Goal: Information Seeking & Learning: Learn about a topic

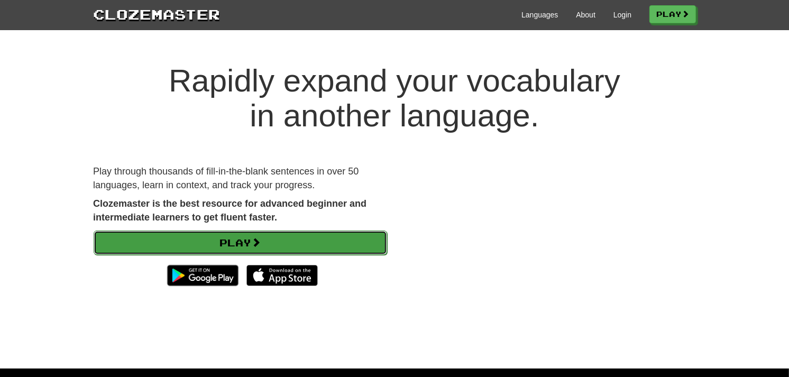
click at [291, 240] on link "Play" at bounding box center [240, 243] width 293 height 24
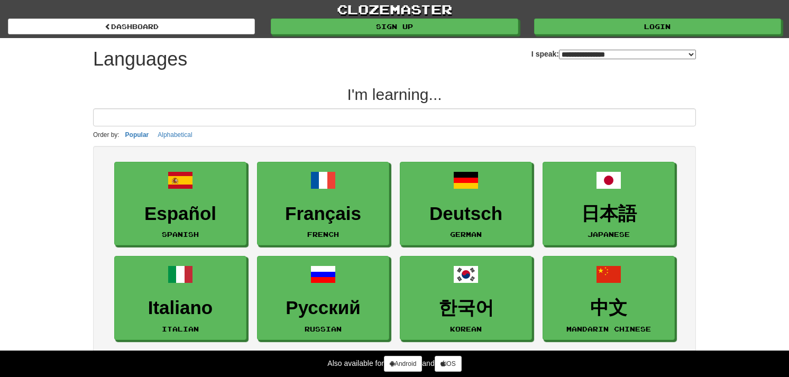
select select "*******"
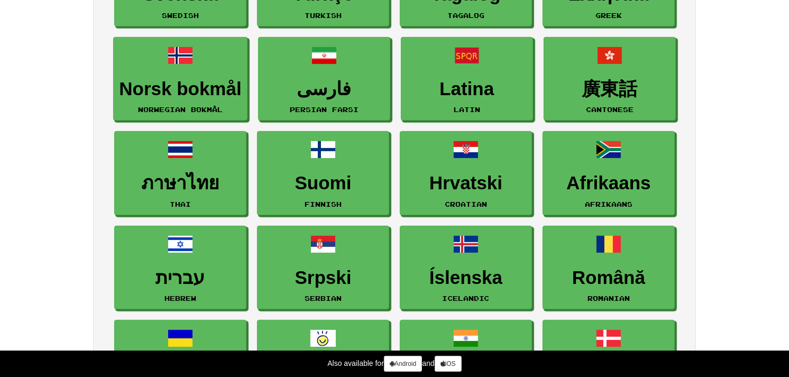
scroll to position [528, 0]
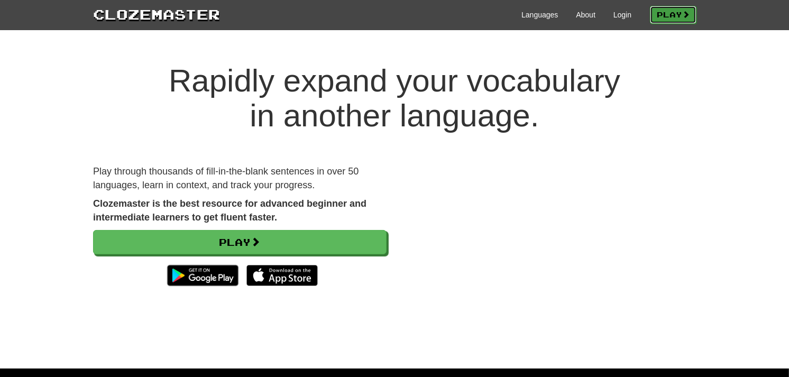
click at [662, 9] on link "Play" at bounding box center [673, 15] width 47 height 18
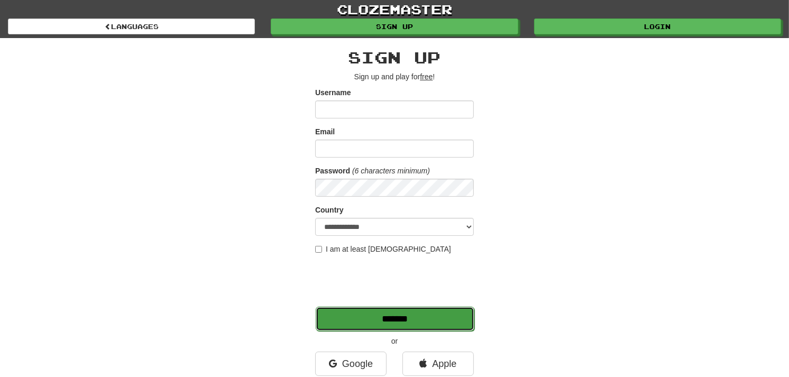
click at [340, 319] on input "*******" at bounding box center [395, 319] width 159 height 24
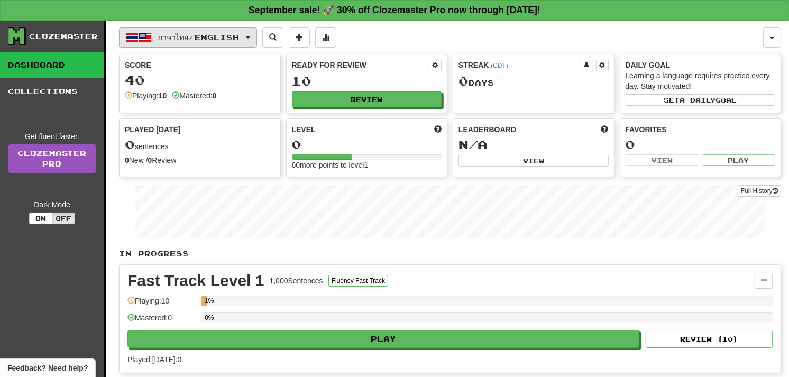
click at [257, 33] on button "ภาษาไทย / English" at bounding box center [188, 37] width 138 height 20
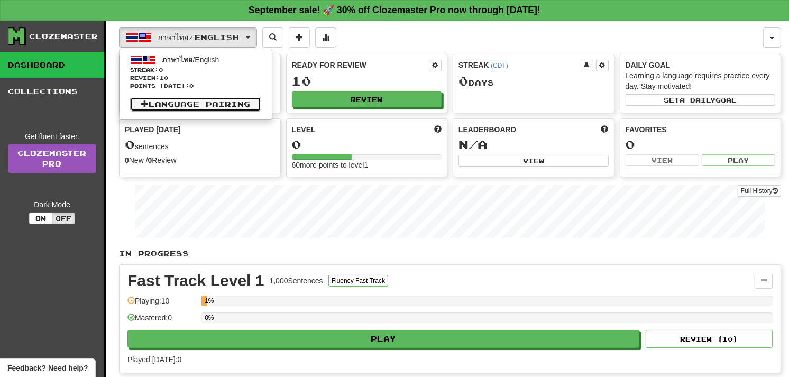
click at [226, 99] on link "Language Pairing" at bounding box center [195, 104] width 131 height 15
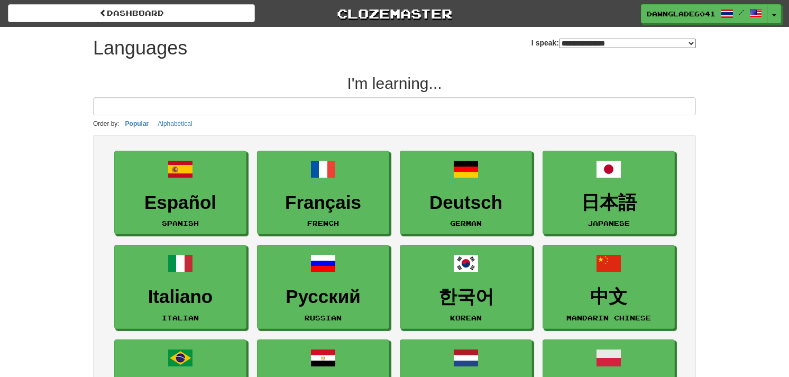
select select "*******"
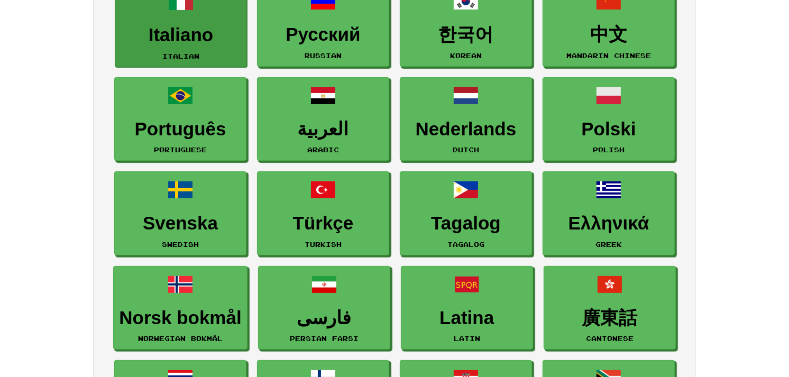
scroll to position [263, 0]
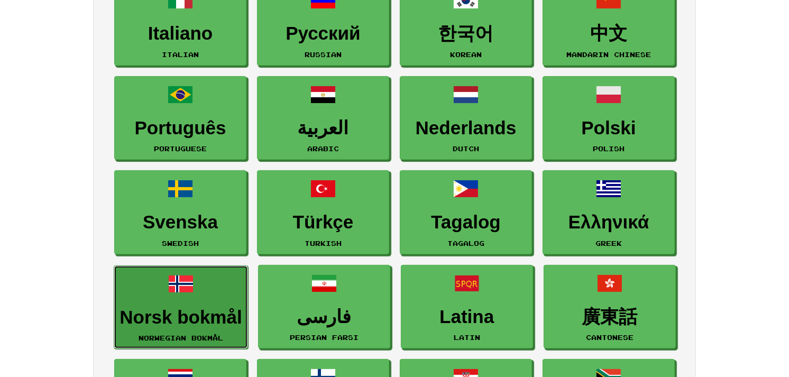
click at [202, 280] on link "Norsk bokmål Norwegian Bokmål" at bounding box center [181, 307] width 134 height 84
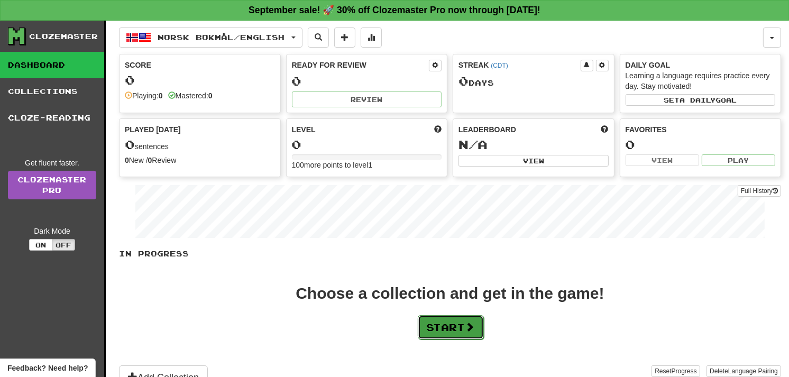
click at [447, 321] on button "Start" at bounding box center [451, 327] width 66 height 24
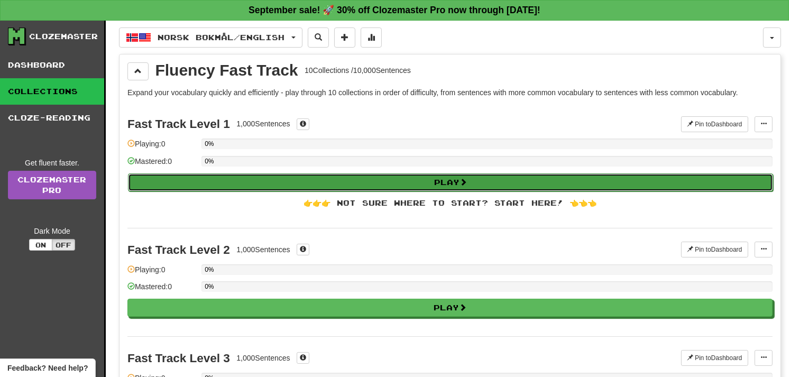
click at [458, 181] on button "Play" at bounding box center [450, 182] width 645 height 18
select select "**"
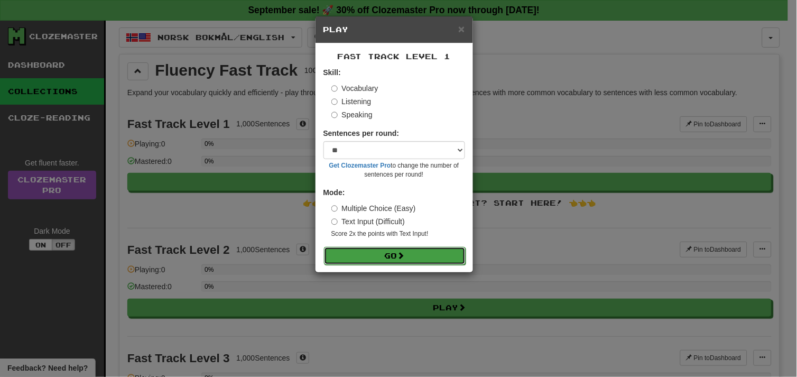
click at [407, 250] on button "Go" at bounding box center [395, 256] width 142 height 18
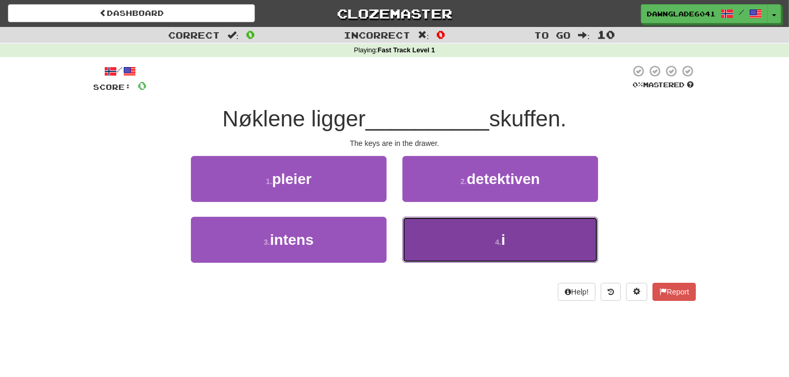
click at [447, 234] on button "4 . i" at bounding box center [500, 240] width 196 height 46
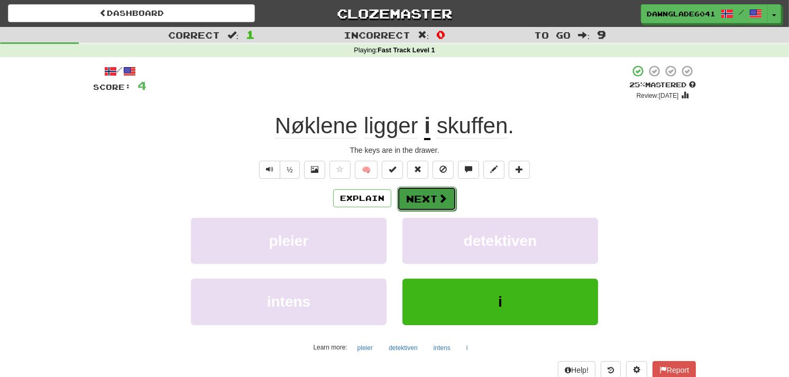
click at [415, 195] on button "Next" at bounding box center [426, 199] width 59 height 24
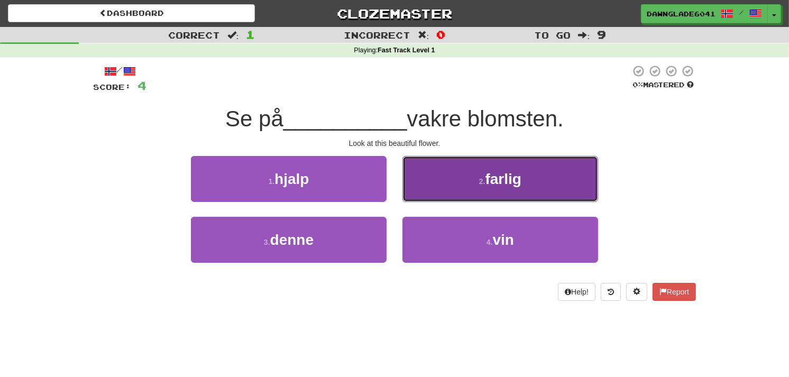
click at [431, 168] on button "2 . farlig" at bounding box center [500, 179] width 196 height 46
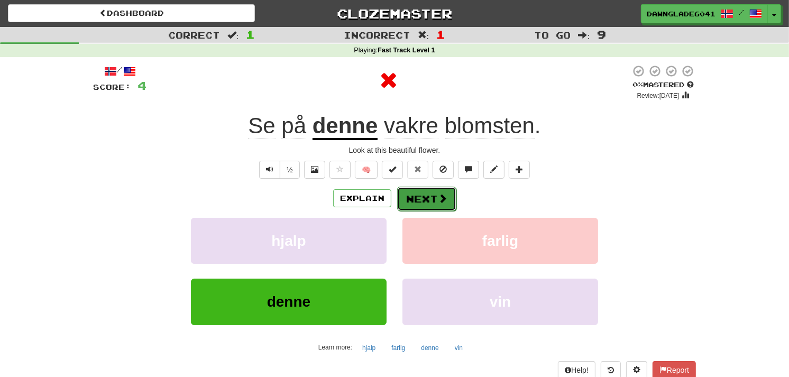
drag, startPoint x: 404, startPoint y: 202, endPoint x: 398, endPoint y: 192, distance: 11.2
click at [398, 192] on button "Next" at bounding box center [426, 199] width 59 height 24
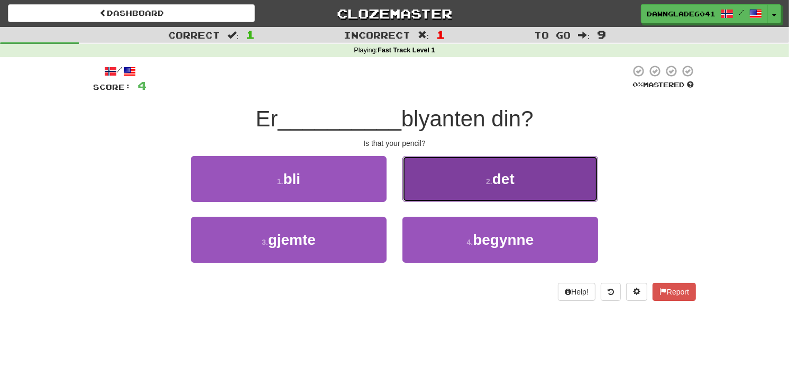
click at [429, 164] on button "2 . det" at bounding box center [500, 179] width 196 height 46
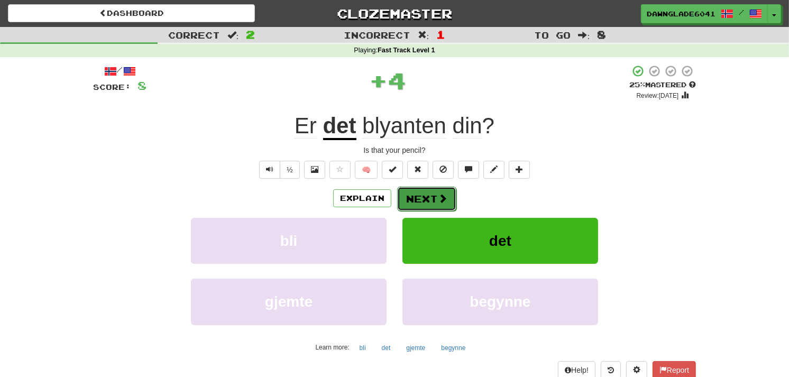
click at [411, 191] on button "Next" at bounding box center [426, 199] width 59 height 24
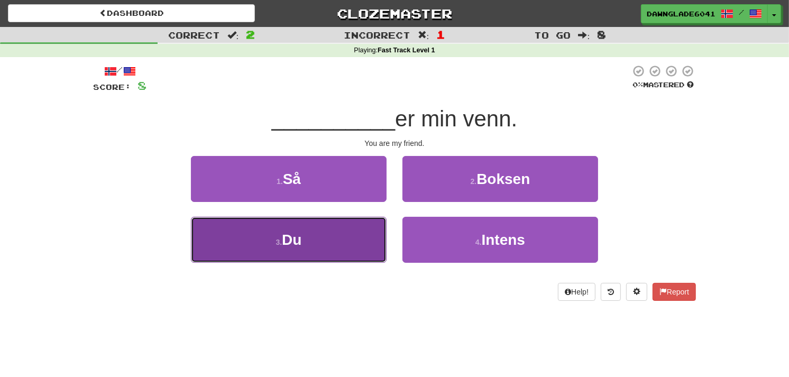
click at [335, 226] on button "3 . Du" at bounding box center [289, 240] width 196 height 46
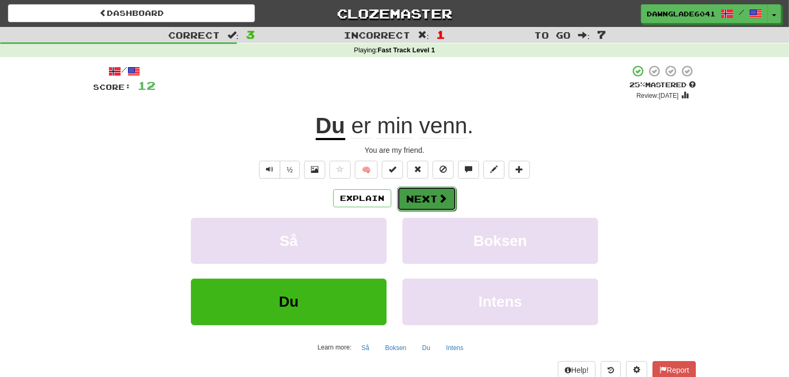
click at [410, 200] on button "Next" at bounding box center [426, 199] width 59 height 24
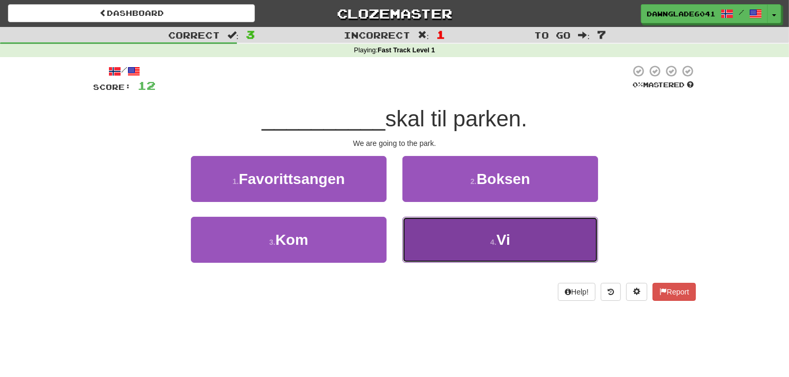
click at [466, 239] on button "4 . Vi" at bounding box center [500, 240] width 196 height 46
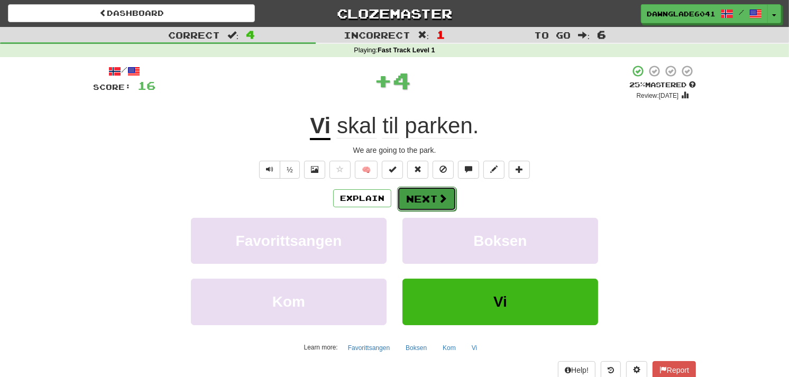
click at [438, 203] on span at bounding box center [443, 199] width 10 height 10
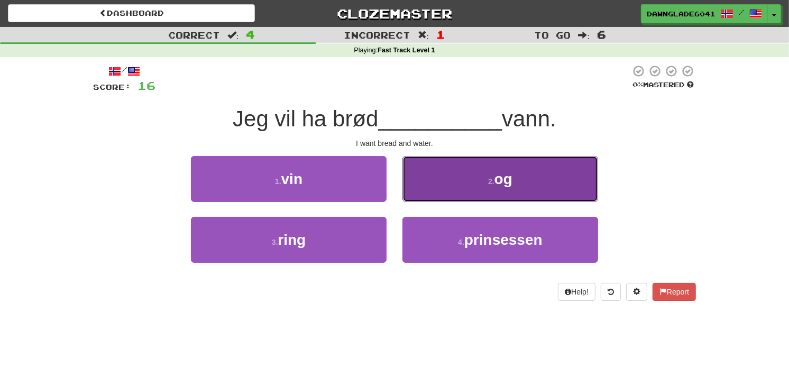
click at [464, 190] on button "2 . og" at bounding box center [500, 179] width 196 height 46
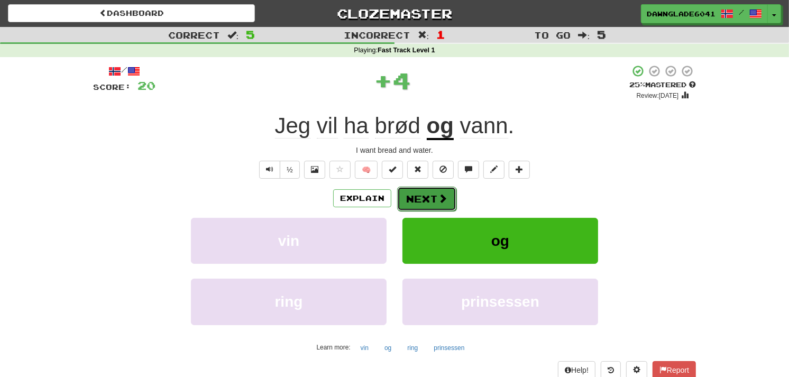
click at [432, 194] on button "Next" at bounding box center [426, 199] width 59 height 24
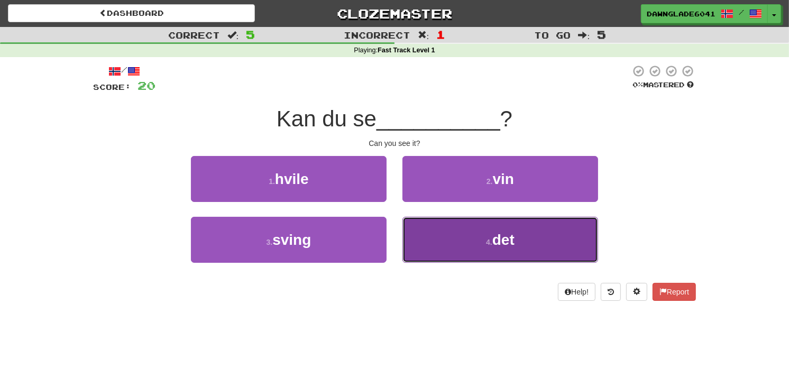
click at [485, 218] on button "4 . det" at bounding box center [500, 240] width 196 height 46
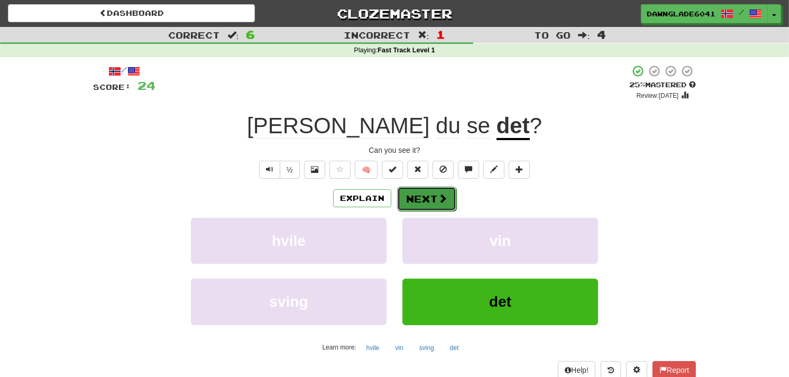
click at [435, 191] on button "Next" at bounding box center [426, 199] width 59 height 24
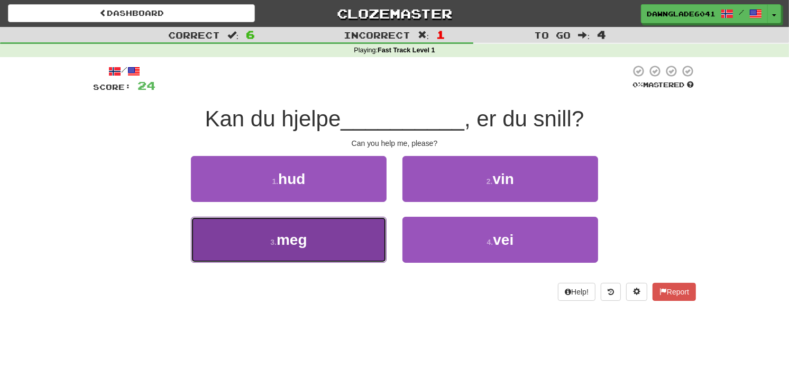
click at [362, 244] on button "3 . meg" at bounding box center [289, 240] width 196 height 46
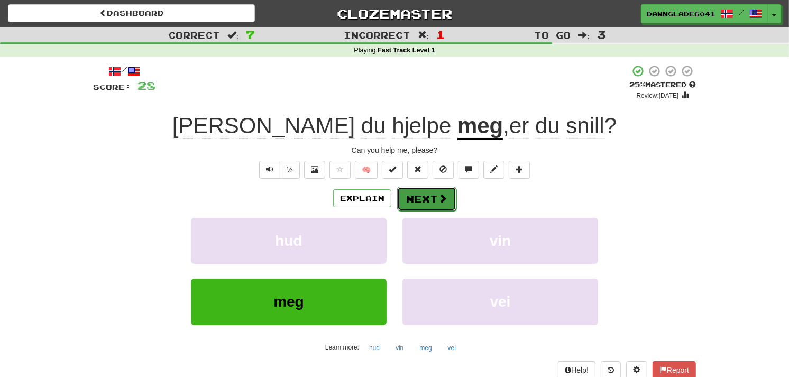
click at [427, 189] on button "Next" at bounding box center [426, 199] width 59 height 24
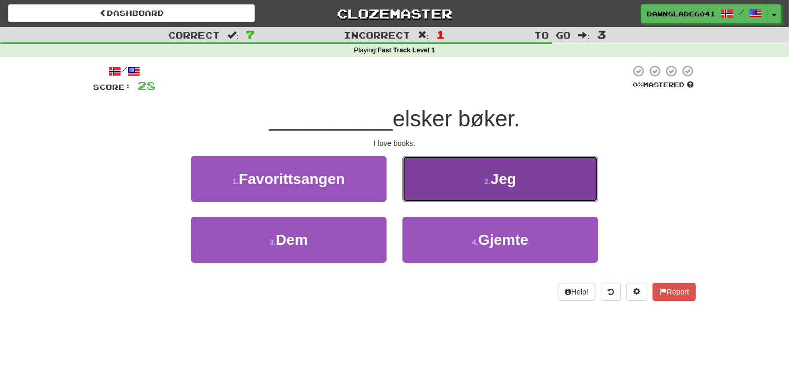
click at [440, 171] on button "2 . Jeg" at bounding box center [500, 179] width 196 height 46
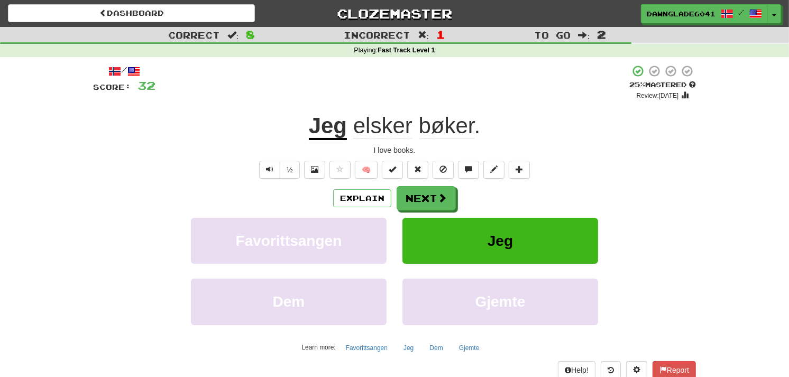
click at [440, 139] on div "Jeg elsker bøker ." at bounding box center [394, 126] width 603 height 29
click at [416, 194] on button "Next" at bounding box center [426, 199] width 59 height 24
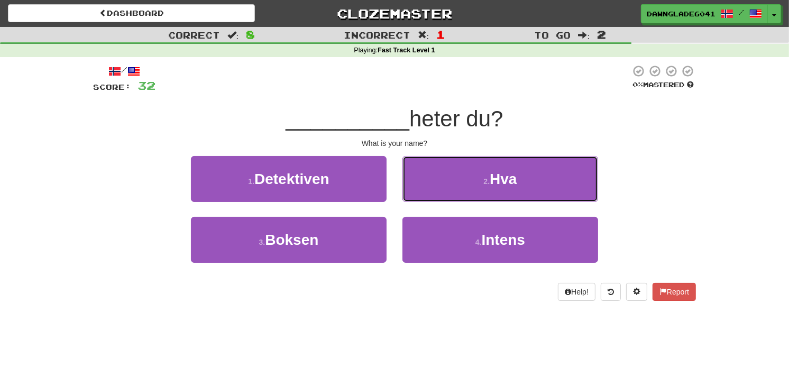
click at [416, 194] on button "2 . Hva" at bounding box center [500, 179] width 196 height 46
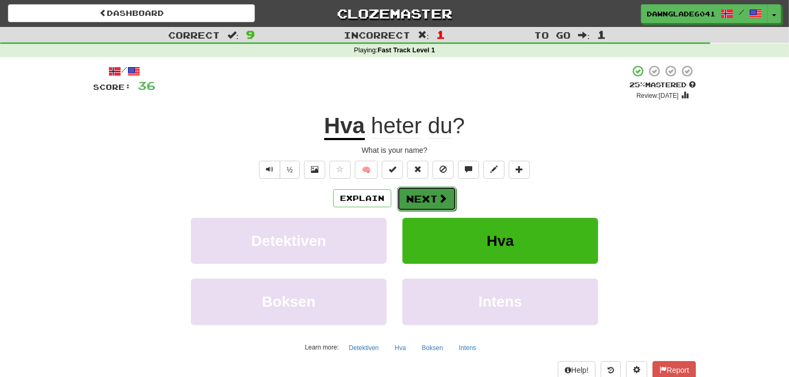
click at [441, 201] on span at bounding box center [443, 199] width 10 height 10
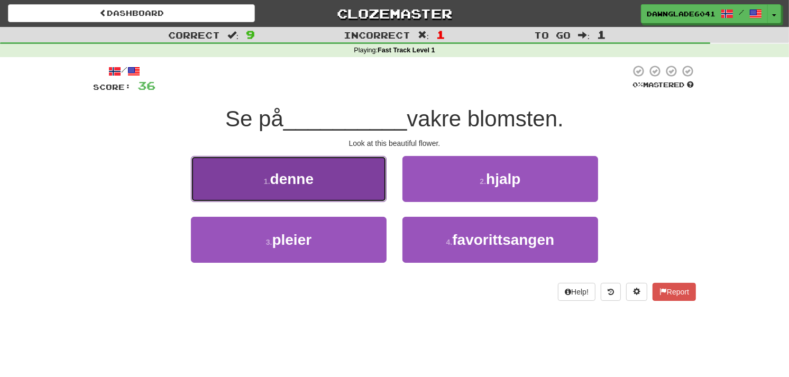
click at [329, 173] on button "1 . denne" at bounding box center [289, 179] width 196 height 46
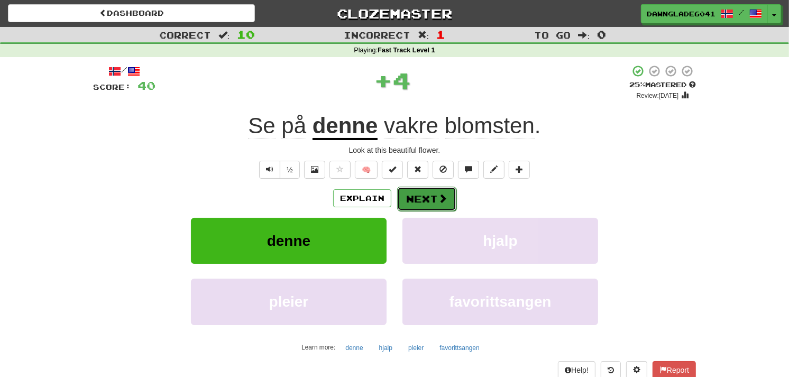
click at [418, 199] on button "Next" at bounding box center [426, 199] width 59 height 24
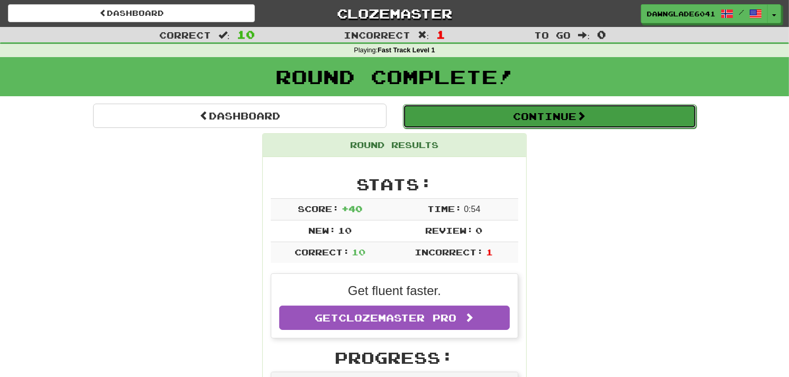
click at [558, 116] on button "Continue" at bounding box center [549, 116] width 293 height 24
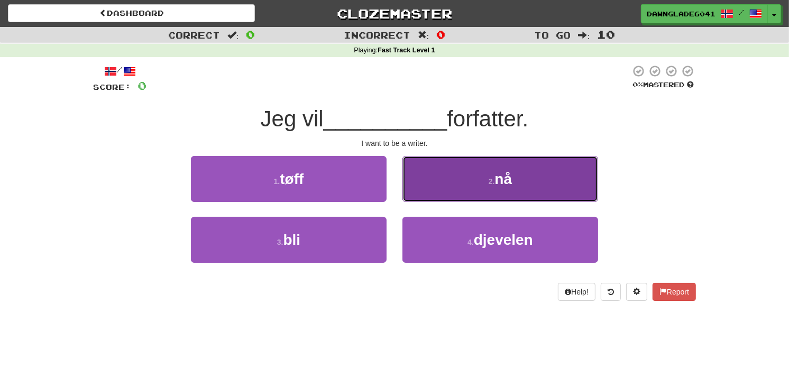
click at [464, 187] on button "2 . nå" at bounding box center [500, 179] width 196 height 46
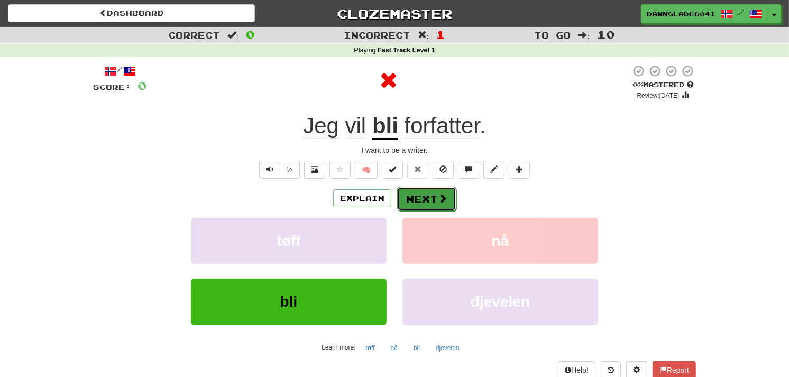
click at [432, 193] on button "Next" at bounding box center [426, 199] width 59 height 24
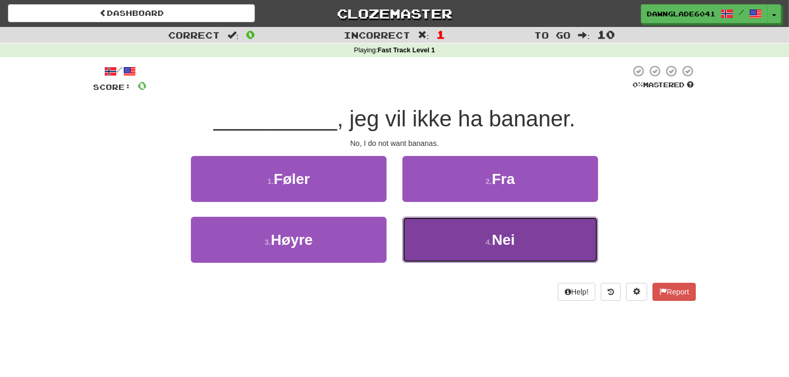
click at [456, 231] on button "4 . Nei" at bounding box center [500, 240] width 196 height 46
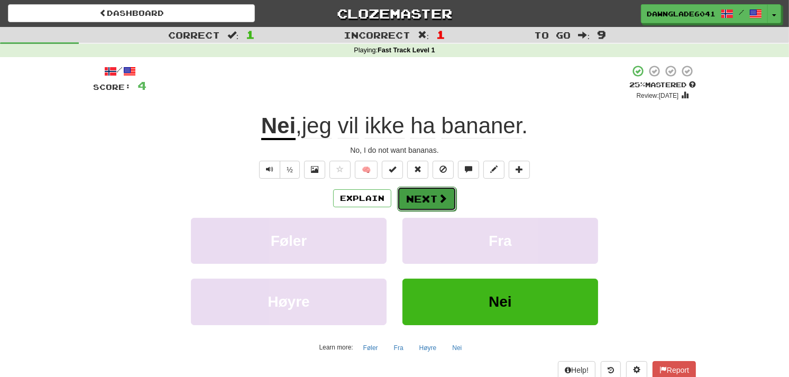
click at [429, 199] on button "Next" at bounding box center [426, 199] width 59 height 24
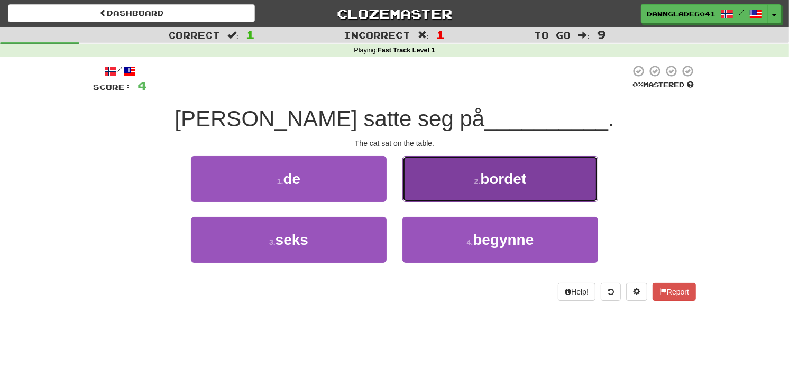
click at [435, 177] on button "2 . bordet" at bounding box center [500, 179] width 196 height 46
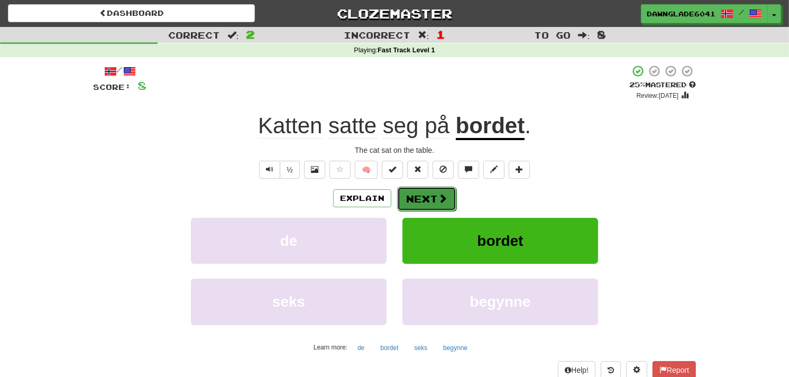
click at [419, 201] on button "Next" at bounding box center [426, 199] width 59 height 24
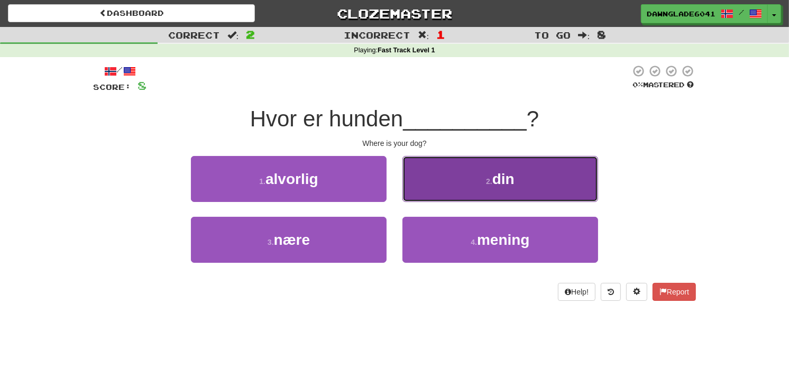
click at [495, 167] on button "2 . din" at bounding box center [500, 179] width 196 height 46
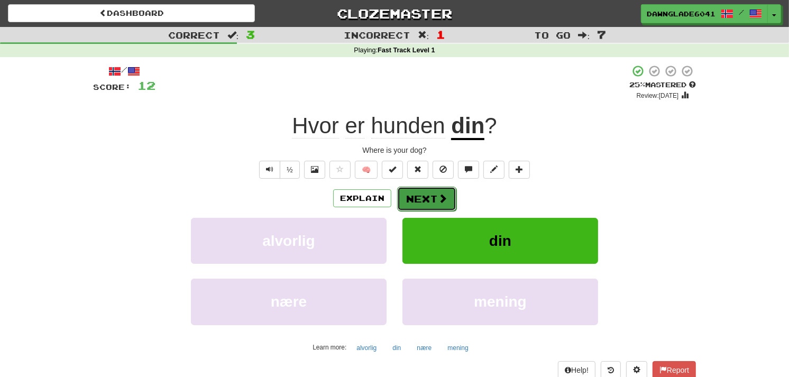
click at [420, 188] on button "Next" at bounding box center [426, 199] width 59 height 24
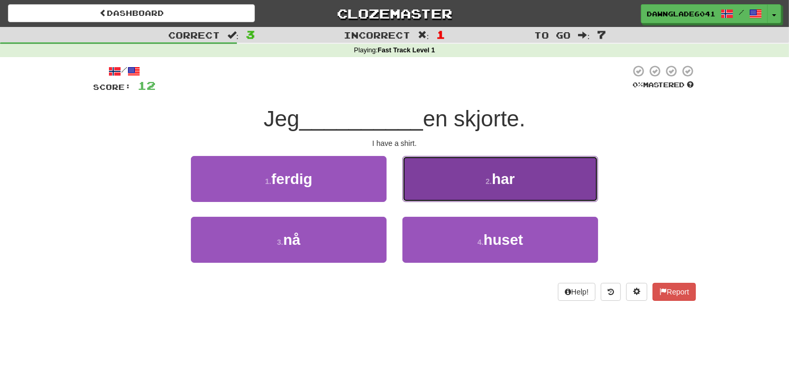
click at [501, 169] on button "2 . har" at bounding box center [500, 179] width 196 height 46
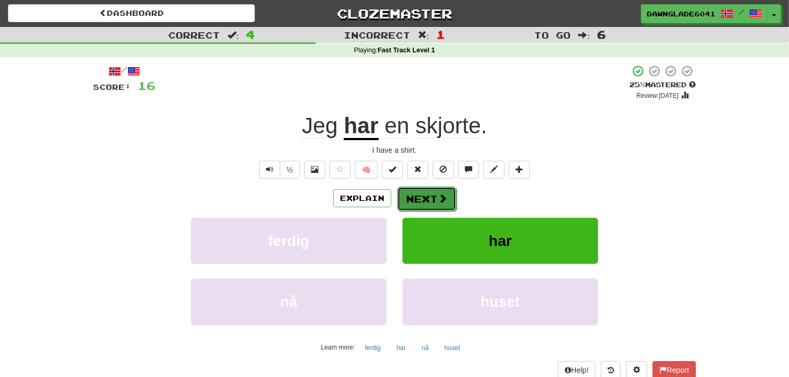
click at [421, 193] on button "Next" at bounding box center [426, 199] width 59 height 24
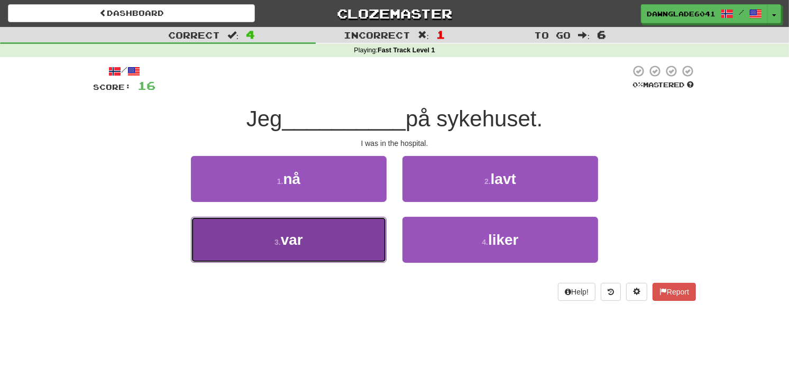
click at [320, 225] on button "3 . var" at bounding box center [289, 240] width 196 height 46
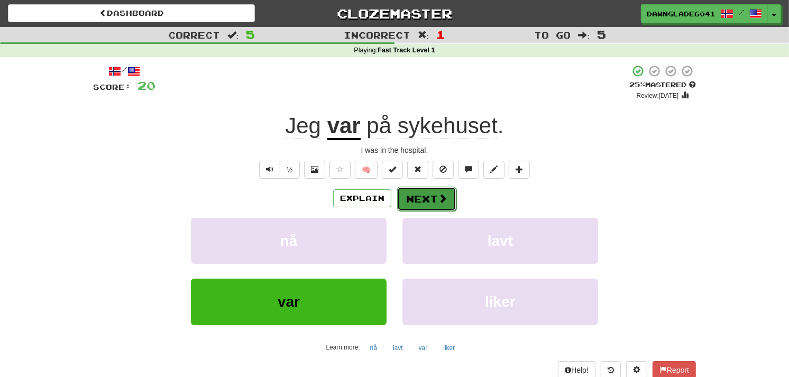
click at [432, 202] on button "Next" at bounding box center [426, 199] width 59 height 24
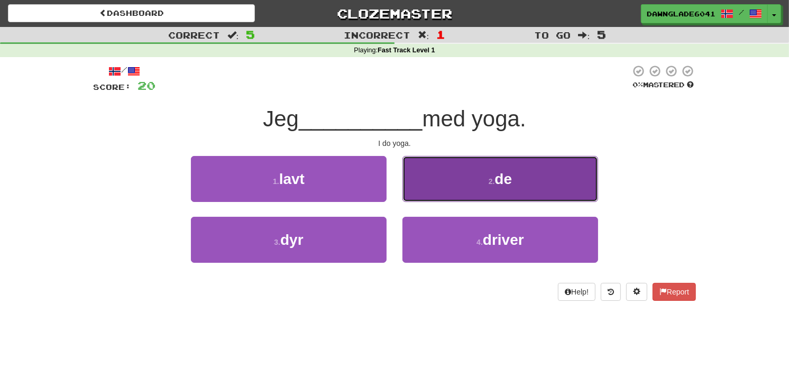
click at [504, 172] on span "de" at bounding box center [503, 179] width 17 height 16
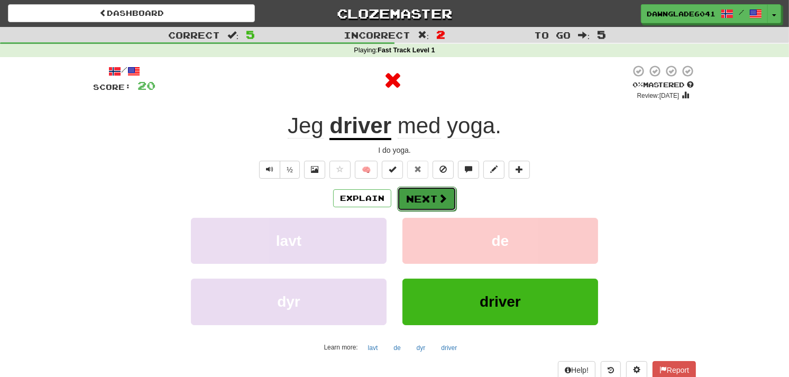
click at [409, 192] on button "Next" at bounding box center [426, 199] width 59 height 24
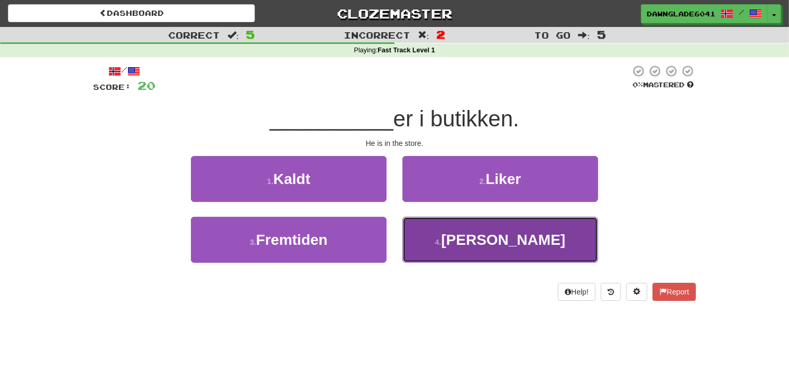
click at [439, 231] on button "4 . Han" at bounding box center [500, 240] width 196 height 46
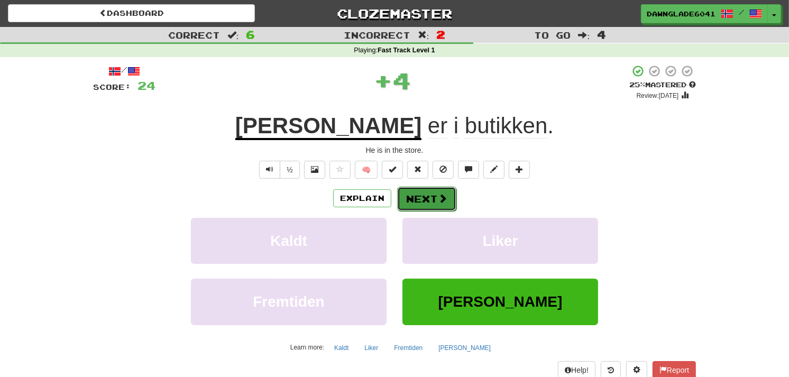
click at [406, 187] on button "Next" at bounding box center [426, 199] width 59 height 24
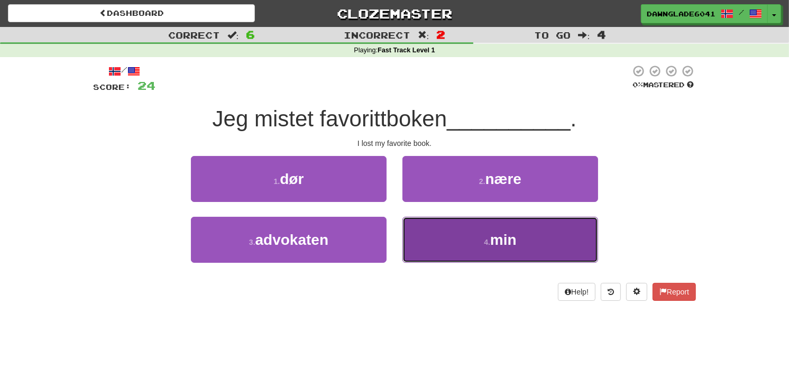
click at [485, 233] on button "4 . min" at bounding box center [500, 240] width 196 height 46
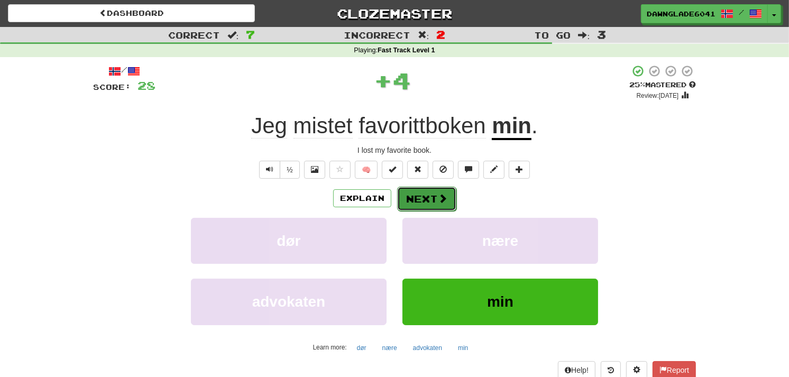
click at [421, 198] on button "Next" at bounding box center [426, 199] width 59 height 24
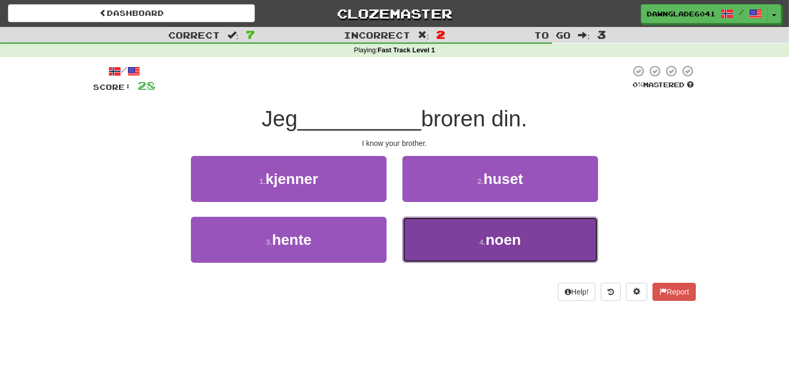
click at [446, 233] on button "4 . noen" at bounding box center [500, 240] width 196 height 46
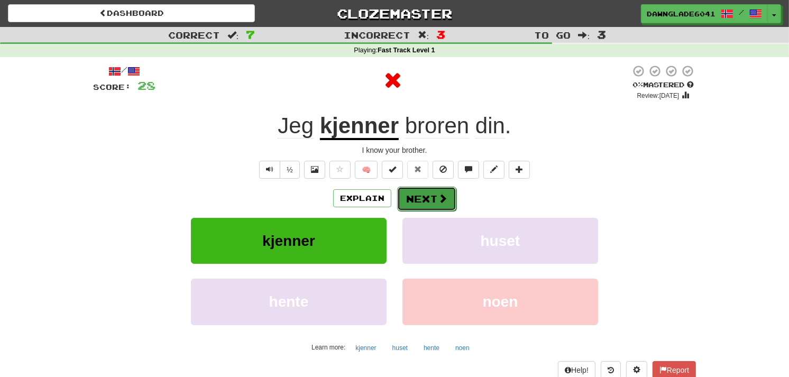
click at [430, 198] on button "Next" at bounding box center [426, 199] width 59 height 24
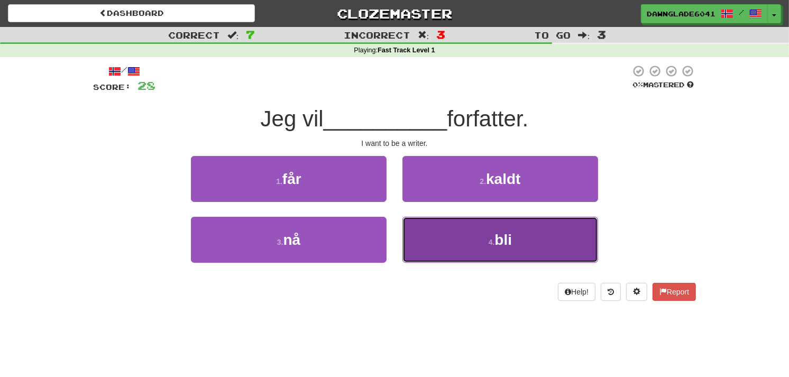
click at [458, 253] on button "4 . bli" at bounding box center [500, 240] width 196 height 46
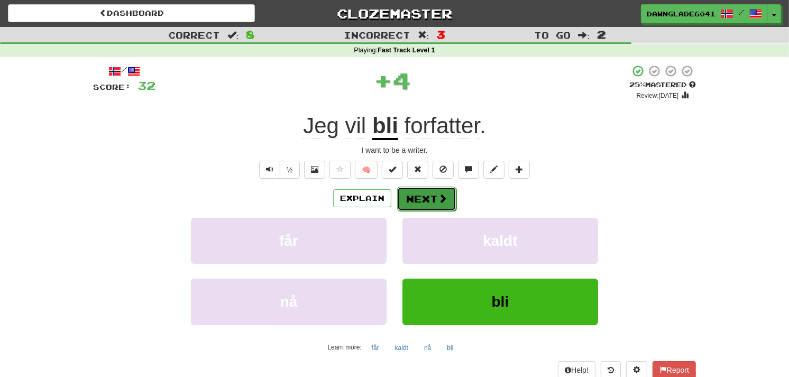
click at [410, 198] on button "Next" at bounding box center [426, 199] width 59 height 24
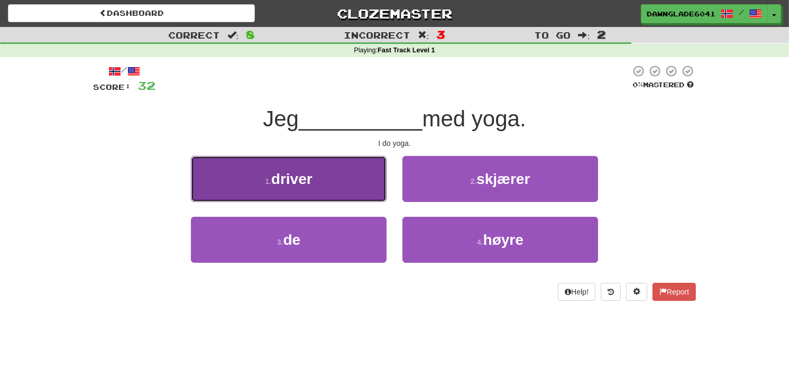
click at [328, 191] on button "1 . driver" at bounding box center [289, 179] width 196 height 46
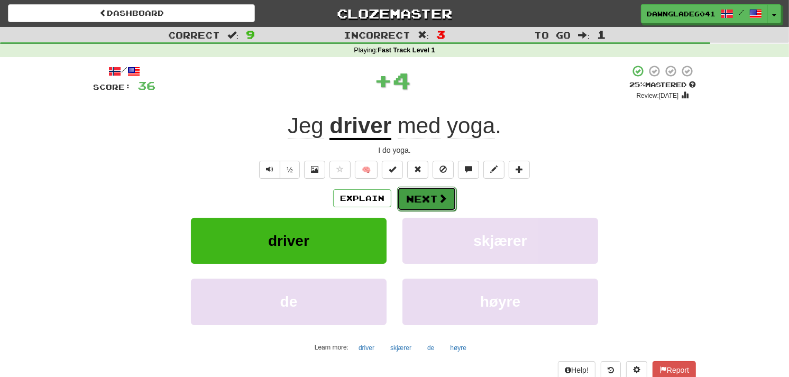
click at [444, 194] on span at bounding box center [443, 199] width 10 height 10
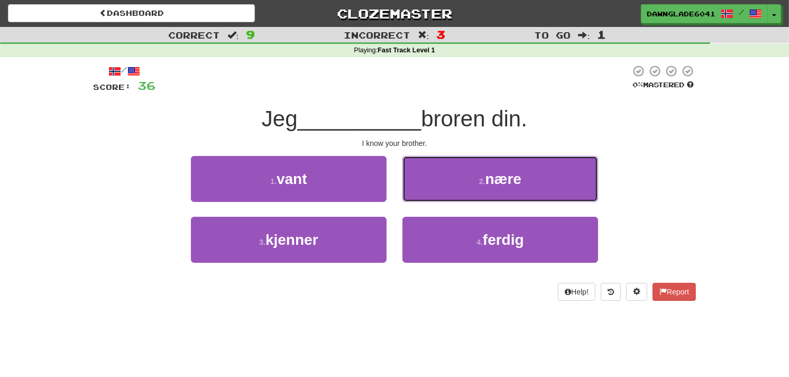
click at [444, 192] on button "2 . nære" at bounding box center [500, 179] width 196 height 46
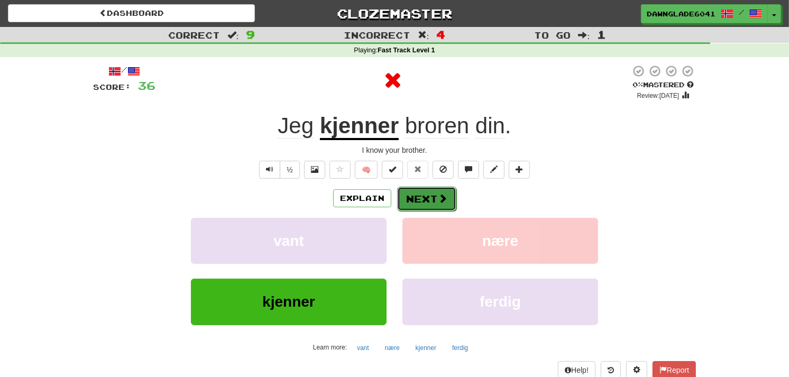
click at [444, 194] on span at bounding box center [443, 199] width 10 height 10
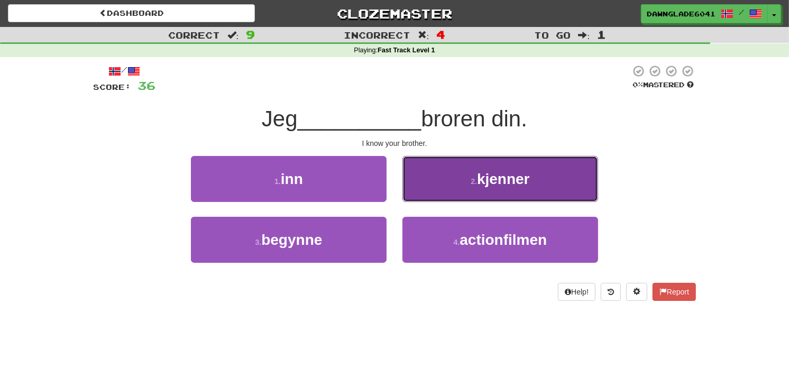
click at [459, 183] on button "2 . kjenner" at bounding box center [500, 179] width 196 height 46
